Goal: Task Accomplishment & Management: Manage account settings

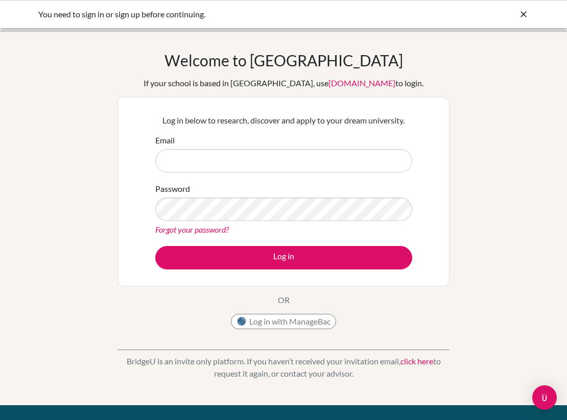
click at [281, 324] on button "Log in with ManageBac" at bounding box center [283, 321] width 105 height 15
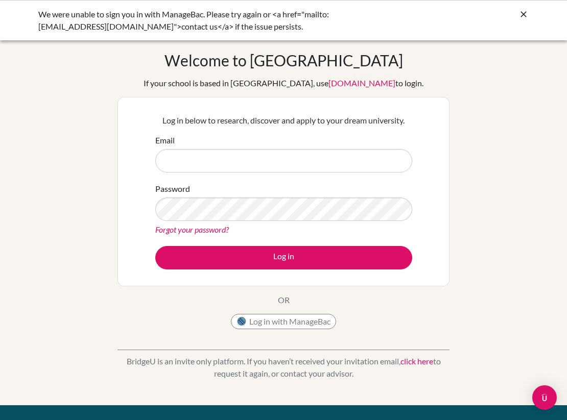
click at [306, 322] on button "Log in with ManageBac" at bounding box center [283, 321] width 105 height 15
click at [305, 317] on button "Log in with ManageBac" at bounding box center [283, 321] width 105 height 15
type input "soh2@bisvietnam.com"
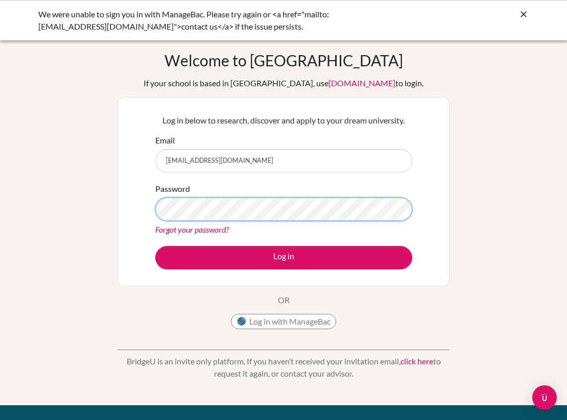
click at [283, 257] on button "Log in" at bounding box center [283, 257] width 257 height 23
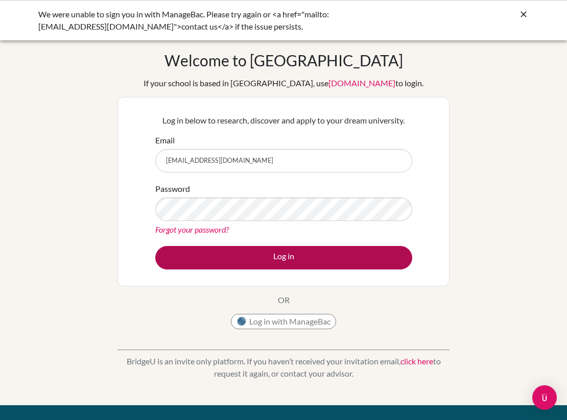
click at [277, 256] on button "Log in" at bounding box center [283, 257] width 257 height 23
